Goal: Task Accomplishment & Management: Complete application form

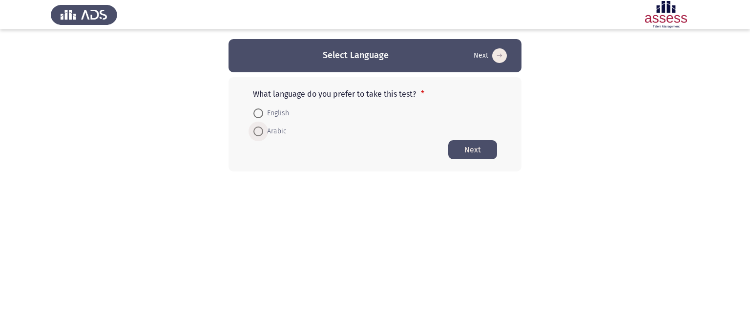
click at [262, 133] on span at bounding box center [258, 131] width 10 height 10
click at [262, 133] on input "Arabic" at bounding box center [258, 131] width 10 height 10
radio input "true"
click at [475, 152] on button "Next" at bounding box center [472, 149] width 49 height 19
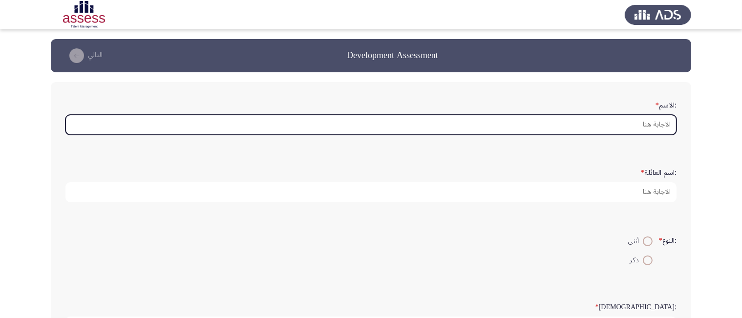
click at [603, 123] on input ":الاسم *" at bounding box center [370, 125] width 611 height 20
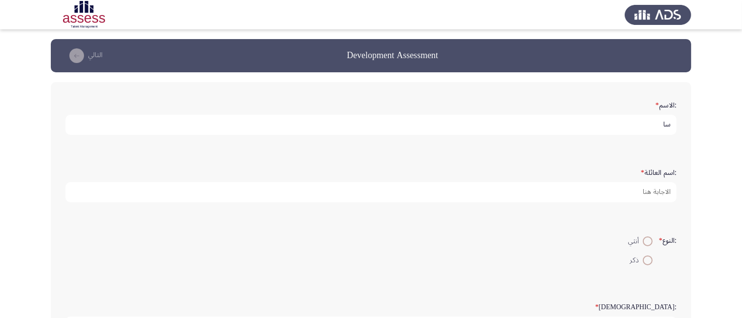
type input "س"
click at [671, 123] on input "[PERSON_NAME]" at bounding box center [370, 125] width 611 height 20
click at [615, 125] on input "[PERSON_NAME]" at bounding box center [370, 125] width 611 height 20
type input "shymaa"
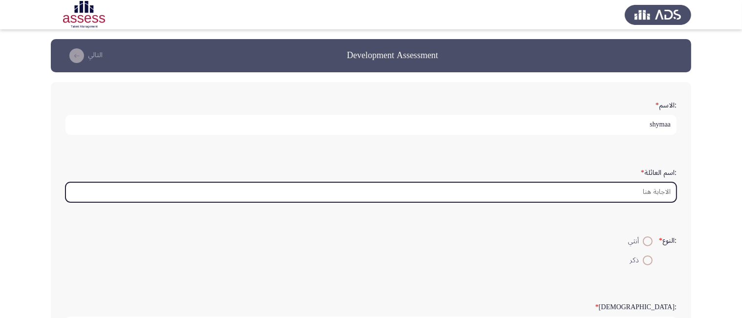
click at [650, 189] on input ":اسم العائلة *" at bounding box center [370, 192] width 611 height 20
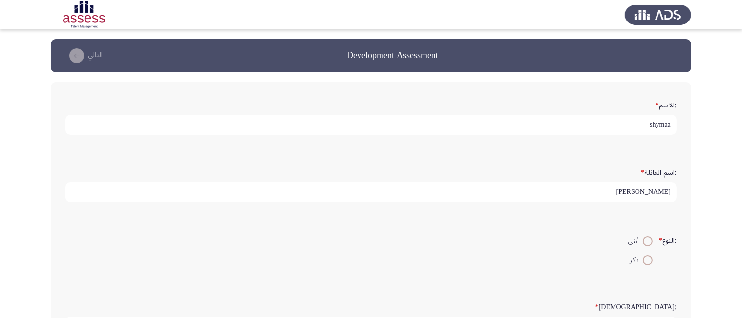
type input "[PERSON_NAME]"
click at [643, 240] on span at bounding box center [647, 241] width 10 height 10
click at [643, 240] on input "أنثي" at bounding box center [647, 241] width 10 height 10
radio input "true"
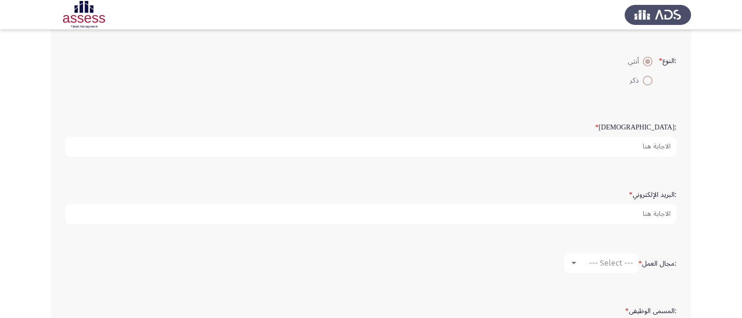
scroll to position [183, 0]
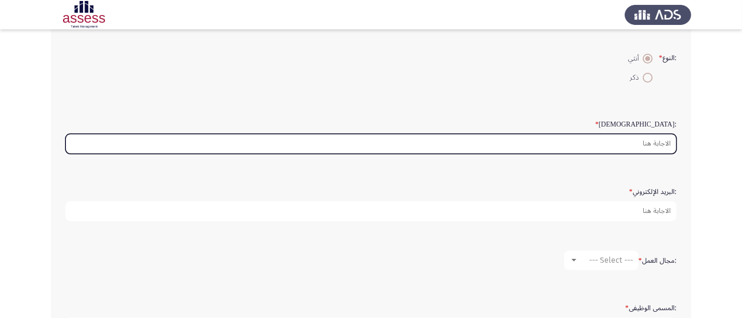
click at [639, 144] on input ":السن *" at bounding box center [370, 144] width 611 height 20
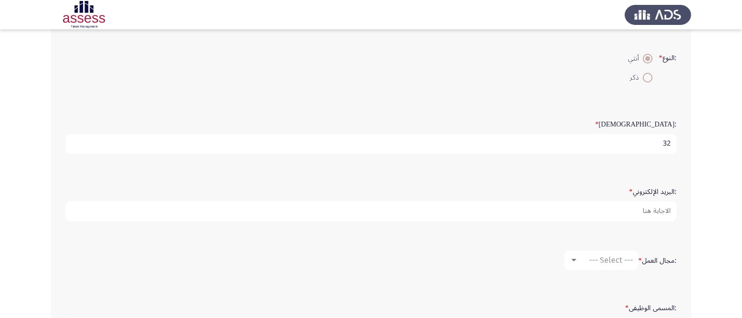
type input "32"
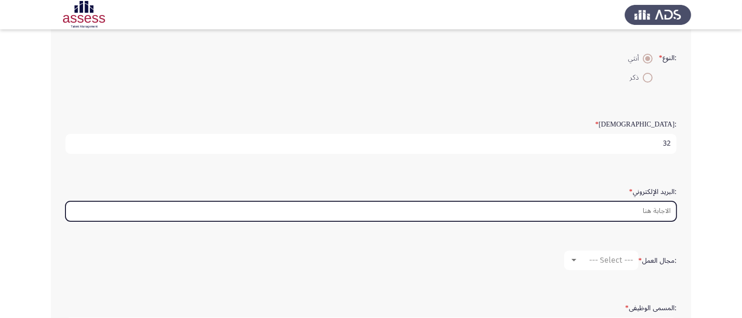
click at [623, 212] on input ":البريد الإلكتروني *" at bounding box center [370, 211] width 611 height 20
click at [617, 206] on input "shymaasroor92" at bounding box center [370, 211] width 611 height 20
click at [627, 210] on input "shymaasroor92" at bounding box center [370, 211] width 611 height 20
type input "s"
click at [661, 209] on input ":البريد الإلكتروني *" at bounding box center [370, 211] width 611 height 20
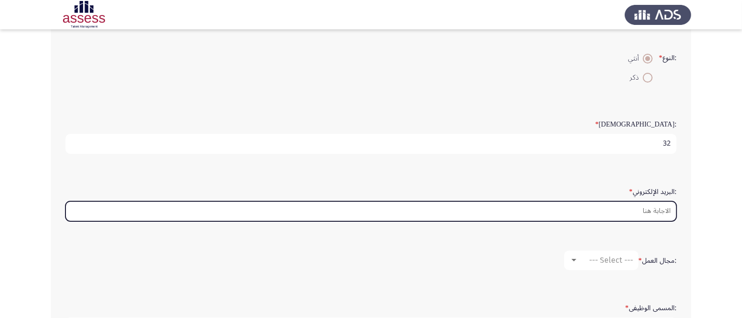
click at [661, 209] on input ":البريد الإلكتروني *" at bounding box center [370, 211] width 611 height 20
click at [654, 214] on input ":البريد الإلكتروني *" at bounding box center [370, 211] width 611 height 20
click at [664, 207] on input ":البريد الإلكتروني *" at bounding box center [370, 211] width 611 height 20
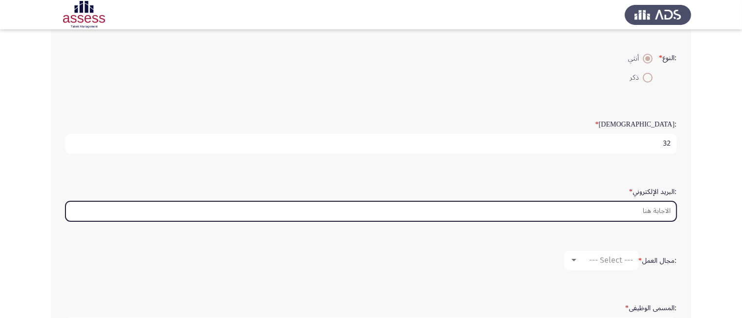
click at [638, 205] on input ":البريد الإلكتروني *" at bounding box center [370, 211] width 611 height 20
click at [657, 209] on input "shymaasroor92@gmai;.com" at bounding box center [370, 211] width 611 height 20
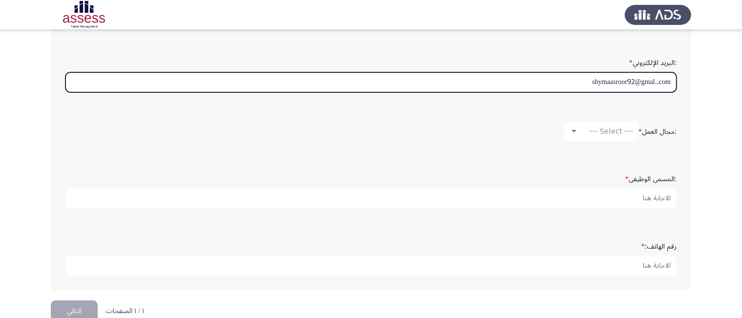
scroll to position [316, 0]
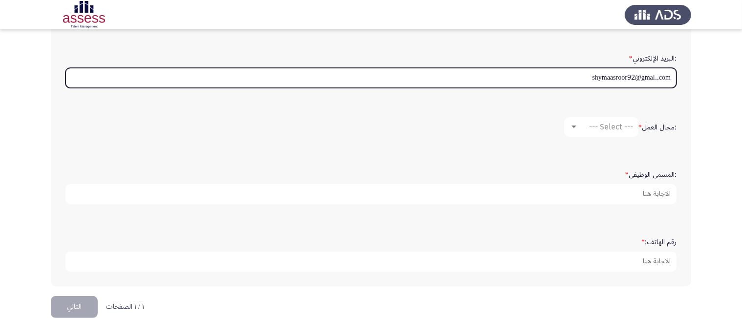
type input "shymaasroor92@gmal..com"
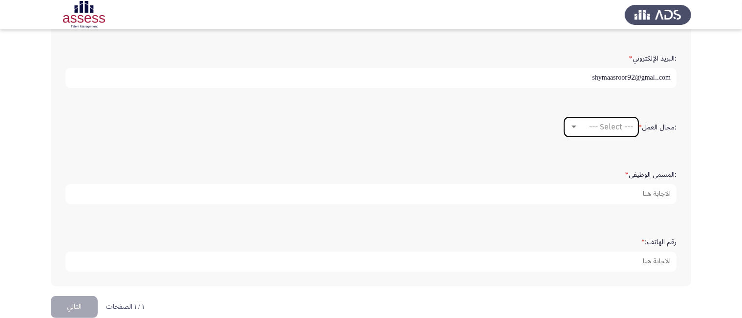
click at [579, 128] on div "--- Select ---" at bounding box center [605, 126] width 55 height 9
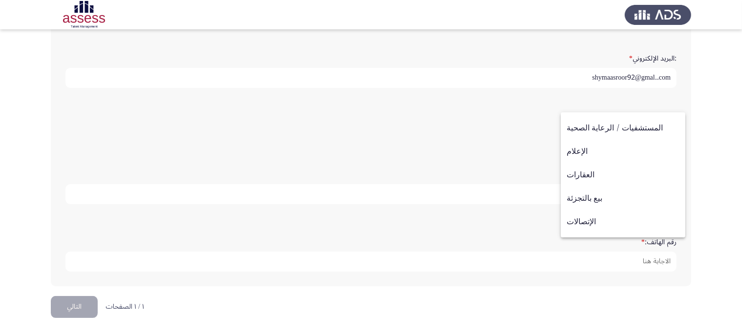
scroll to position [281, 0]
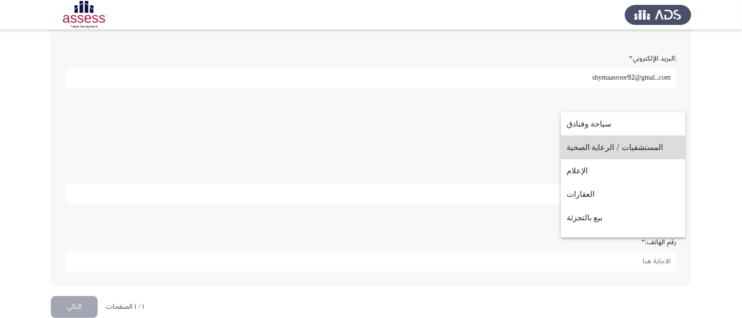
click at [640, 149] on span "المستشفيات / الرعاية الصحية" at bounding box center [623, 147] width 112 height 23
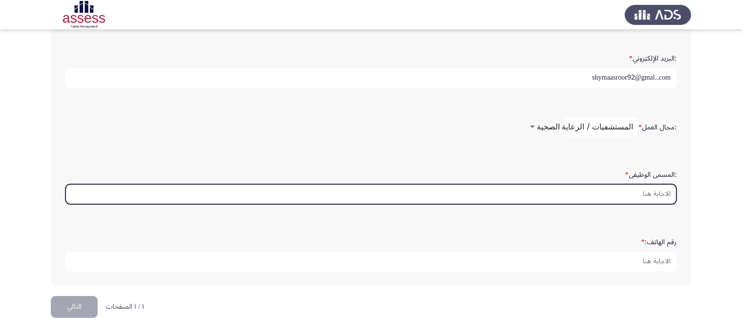
click at [644, 191] on input ":المسمى الوظيفى *" at bounding box center [370, 194] width 611 height 20
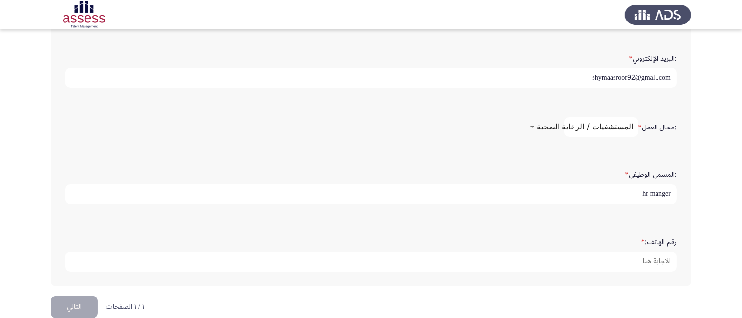
type input "hr manger"
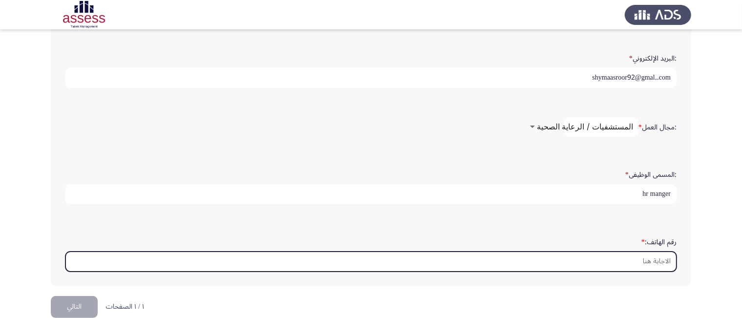
click at [636, 255] on input "رقم الهاتف: *" at bounding box center [370, 261] width 611 height 20
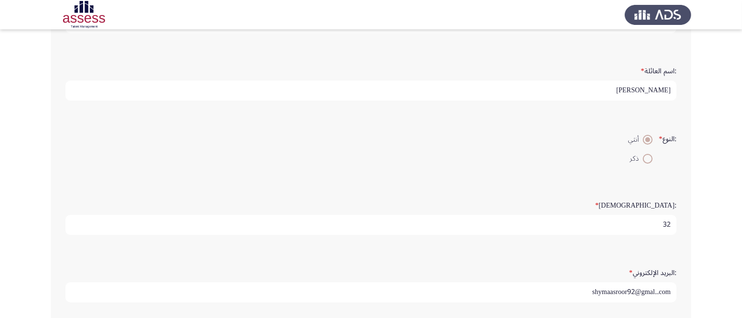
scroll to position [104, 0]
type input "01098764795"
click at [645, 136] on span at bounding box center [647, 136] width 5 height 5
click at [645, 136] on input "أنثي" at bounding box center [647, 137] width 10 height 10
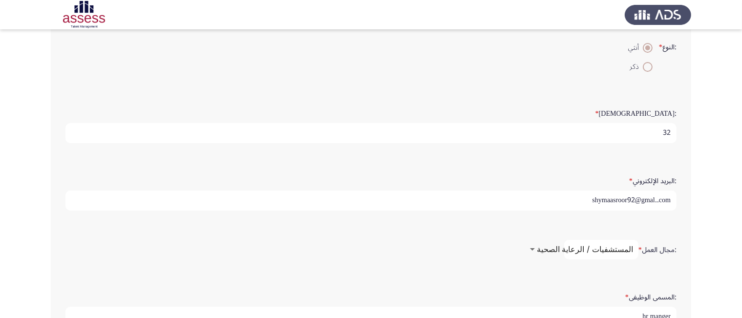
scroll to position [194, 0]
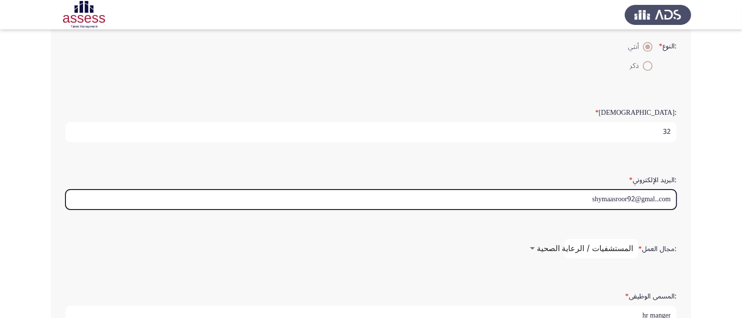
click at [661, 195] on input "shymaasroor92@gmal..com" at bounding box center [370, 199] width 611 height 20
click at [657, 195] on input "shymaasroor92@gmal..com" at bounding box center [370, 199] width 611 height 20
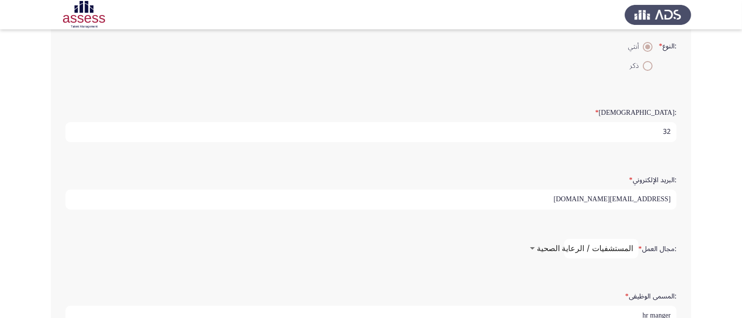
scroll to position [329, 0]
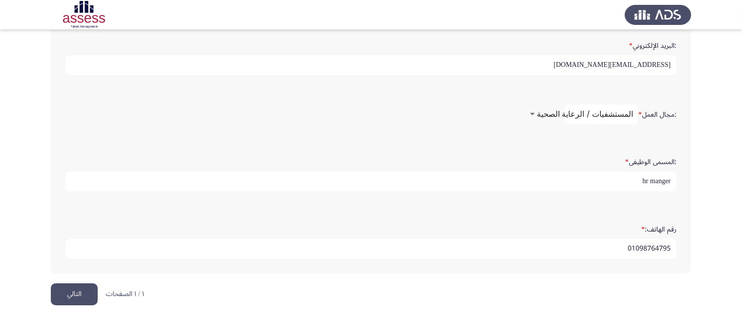
type input "[EMAIL_ADDRESS][DOMAIN_NAME]"
click at [70, 294] on button "التالي" at bounding box center [74, 294] width 47 height 22
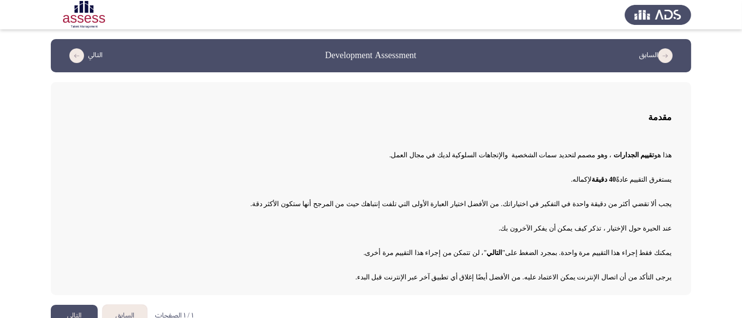
scroll to position [17, 0]
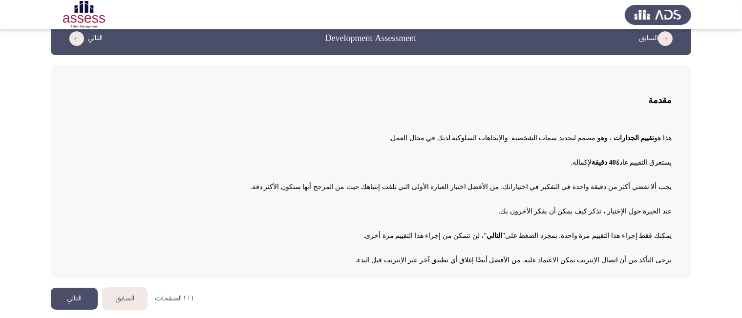
click at [87, 289] on button "التالي" at bounding box center [74, 299] width 47 height 22
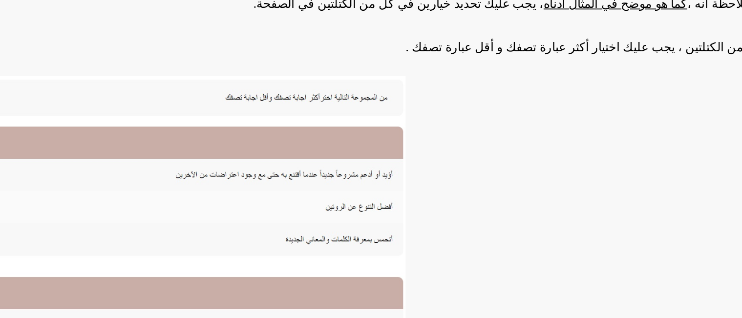
scroll to position [138, 0]
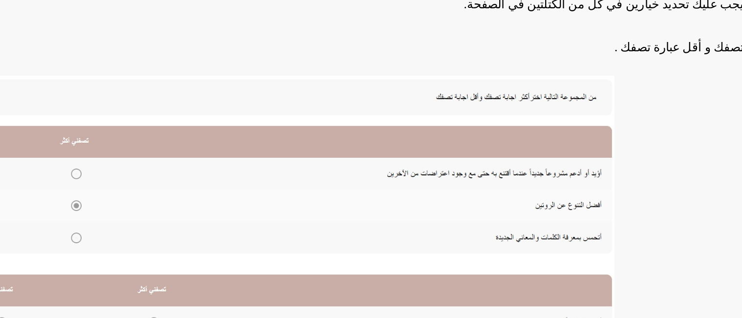
click at [157, 163] on img at bounding box center [265, 184] width 391 height 186
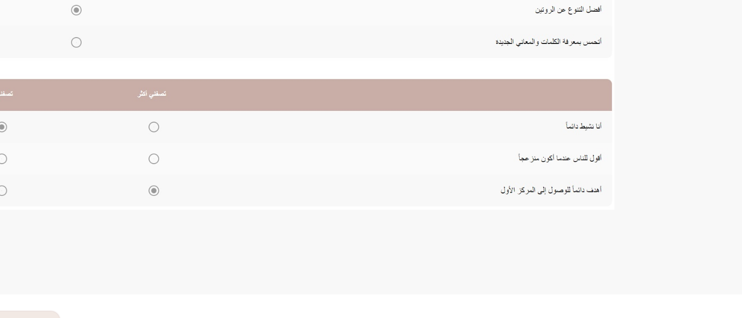
scroll to position [185, 0]
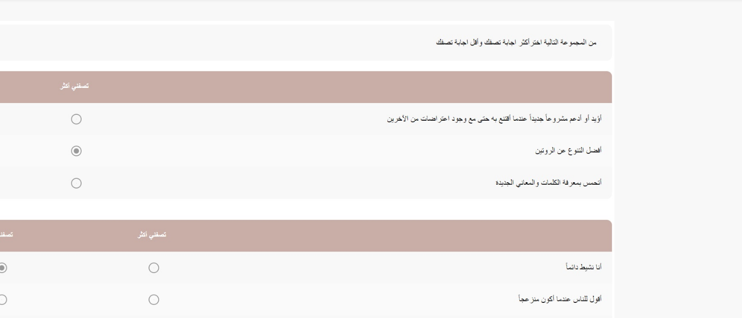
click at [506, 105] on p at bounding box center [370, 139] width 601 height 192
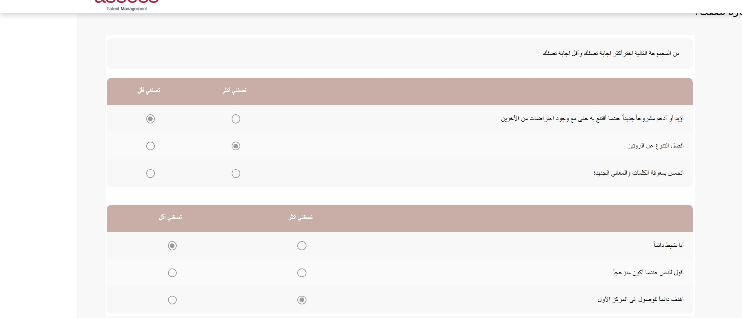
scroll to position [185, 0]
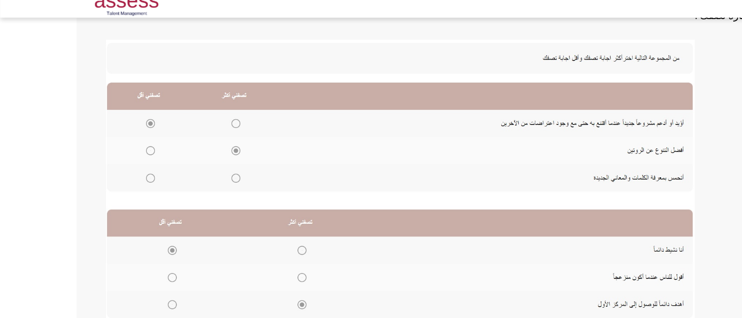
click at [156, 99] on img at bounding box center [265, 137] width 391 height 186
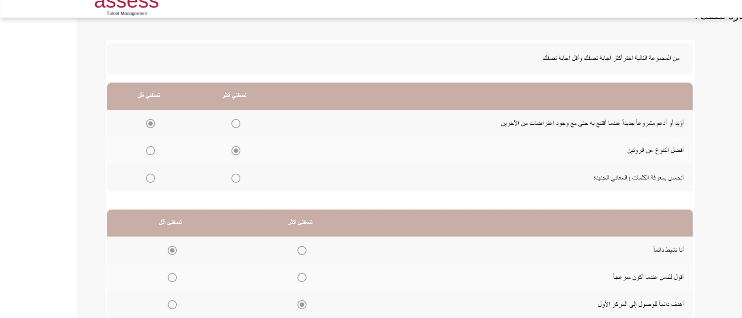
scroll to position [185, 0]
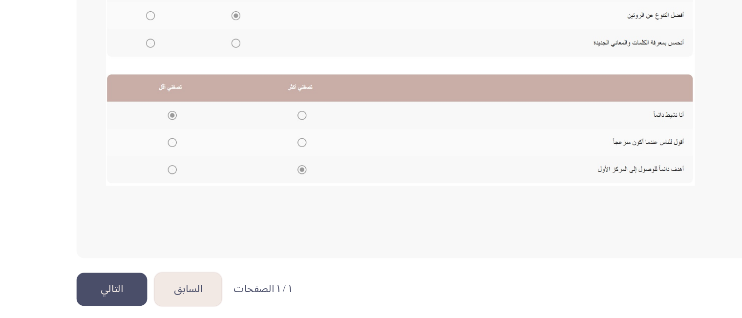
click at [113, 216] on img at bounding box center [265, 136] width 391 height 186
